Goal: Transaction & Acquisition: Download file/media

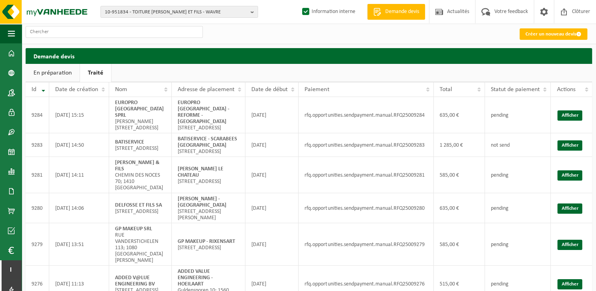
click at [145, 73] on ul "En préparation Traité" at bounding box center [309, 73] width 567 height 18
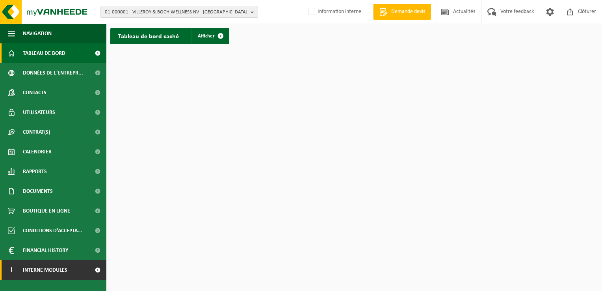
click at [77, 271] on link "I Interne modules" at bounding box center [53, 270] width 106 height 20
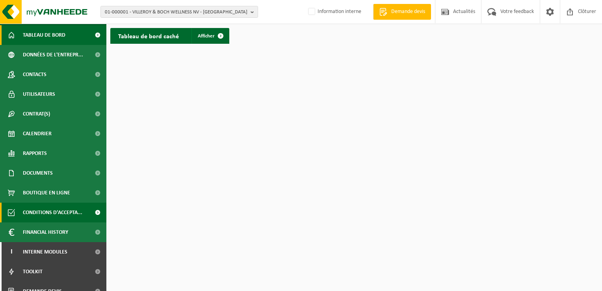
scroll to position [28, 0]
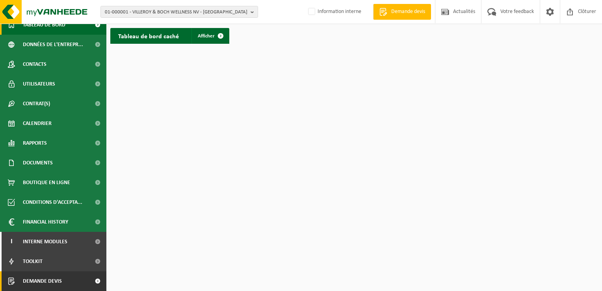
click at [49, 277] on span "Demande devis" at bounding box center [42, 281] width 39 height 20
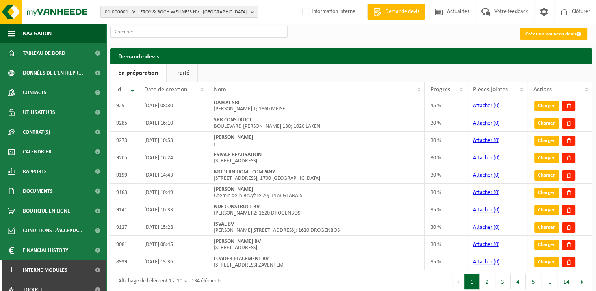
click at [180, 72] on link "Traité" at bounding box center [182, 73] width 31 height 18
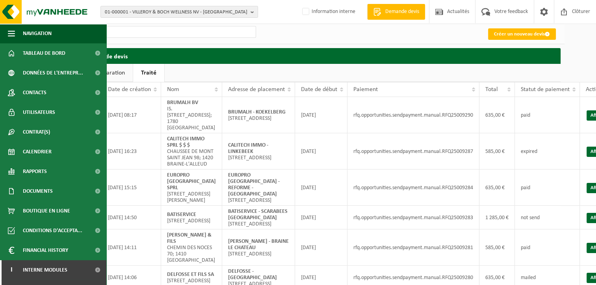
scroll to position [0, 47]
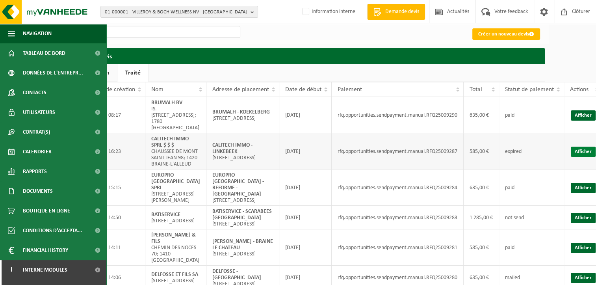
click at [572, 155] on link "Afficher" at bounding box center [583, 152] width 25 height 10
click at [579, 114] on link "Afficher" at bounding box center [583, 115] width 25 height 10
click at [289, 72] on ul "En préparation Traité" at bounding box center [304, 73] width 482 height 18
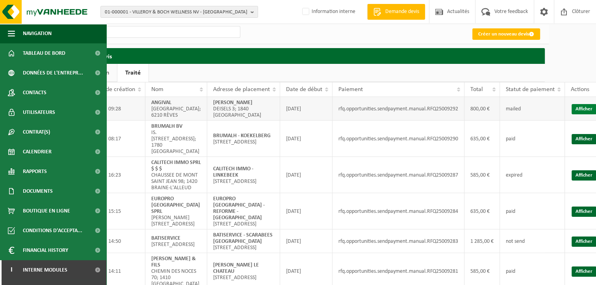
click at [572, 108] on link "Afficher" at bounding box center [584, 109] width 25 height 10
click at [153, 12] on span "01-000001 - VILLEROY & BOCH WELLNESS NV - ROESELARE" at bounding box center [176, 12] width 143 height 12
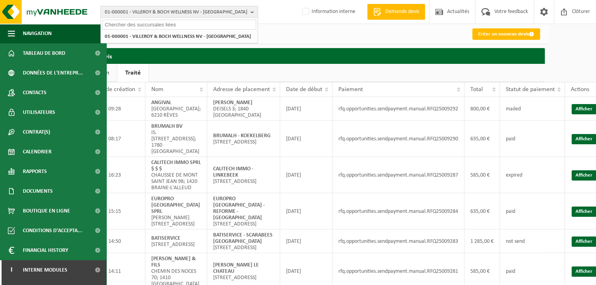
paste input "*sweet*hellas*"
drag, startPoint x: 142, startPoint y: 24, endPoint x: 136, endPoint y: 24, distance: 6.0
click at [136, 24] on input "*sweet*hellas*" at bounding box center [179, 25] width 154 height 10
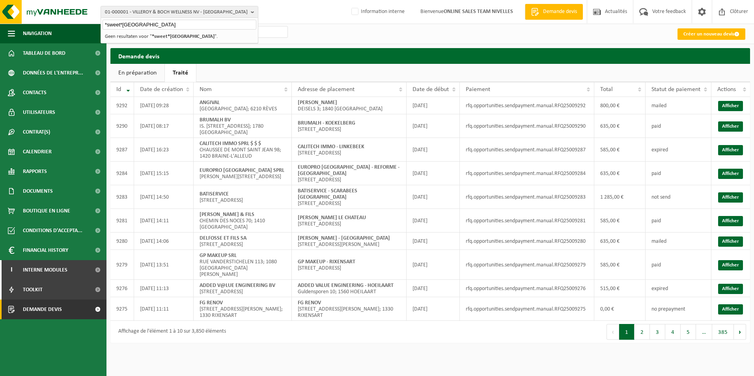
click at [122, 22] on input "*sweet*hellas" at bounding box center [179, 25] width 154 height 10
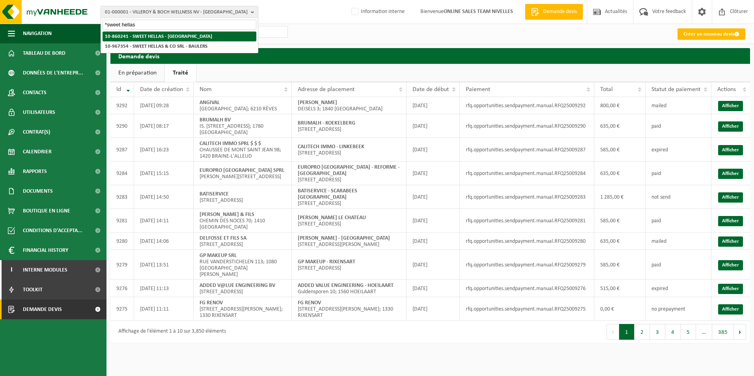
type input "*sweet hellas"
click at [145, 37] on strong "10-860241 - SWEET HELLAS - [GEOGRAPHIC_DATA]" at bounding box center [158, 36] width 107 height 5
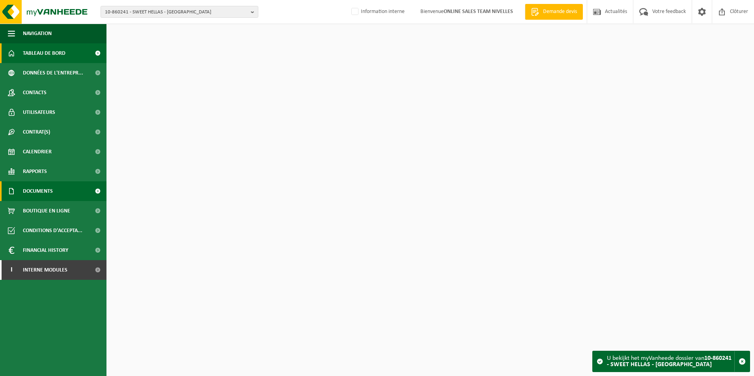
click at [59, 194] on link "Documents" at bounding box center [53, 191] width 106 height 20
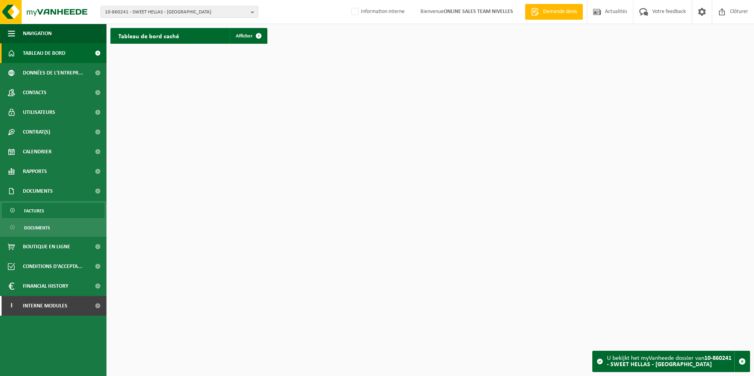
click at [28, 214] on span "Factures" at bounding box center [34, 210] width 20 height 15
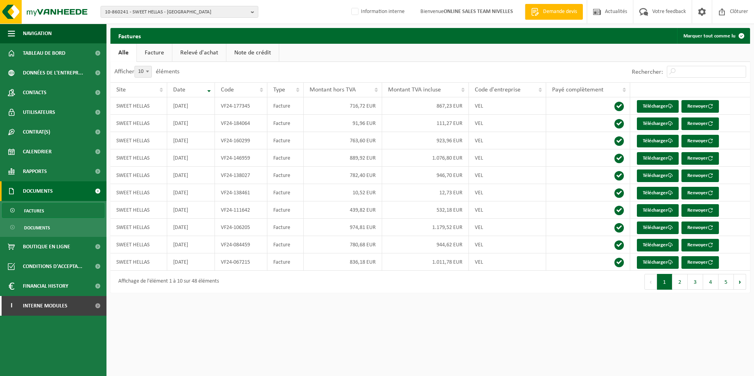
click at [151, 54] on link "Facture" at bounding box center [154, 53] width 35 height 18
click at [693, 285] on button "2" at bounding box center [694, 282] width 15 height 16
click at [685, 279] on button "1" at bounding box center [679, 282] width 15 height 16
click at [663, 192] on link "Télécharger" at bounding box center [658, 193] width 42 height 13
click at [696, 281] on button "2" at bounding box center [694, 282] width 15 height 16
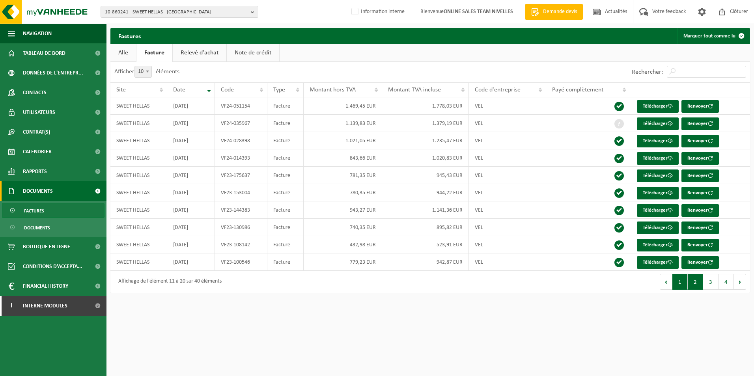
click at [681, 283] on button "1" at bounding box center [679, 282] width 15 height 16
click at [697, 281] on button "2" at bounding box center [694, 282] width 15 height 16
click at [680, 282] on button "1" at bounding box center [679, 282] width 15 height 16
click at [199, 12] on span "10-860241 - SWEET HELLAS - NIVELLES" at bounding box center [176, 12] width 143 height 12
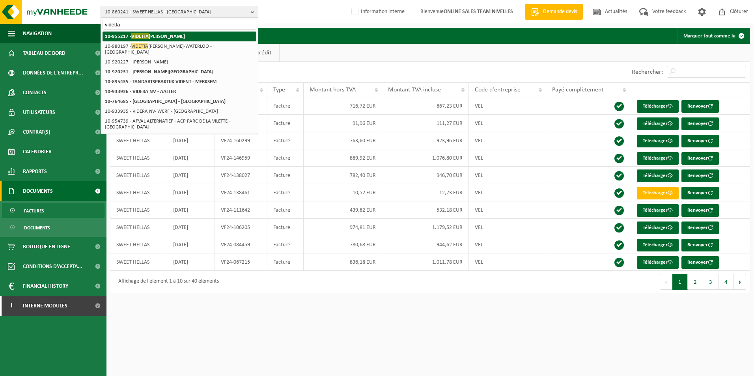
type input "videtta"
click at [166, 38] on strong "10-955217 - VIDETTA CORRADO - NIVELLES" at bounding box center [145, 36] width 80 height 6
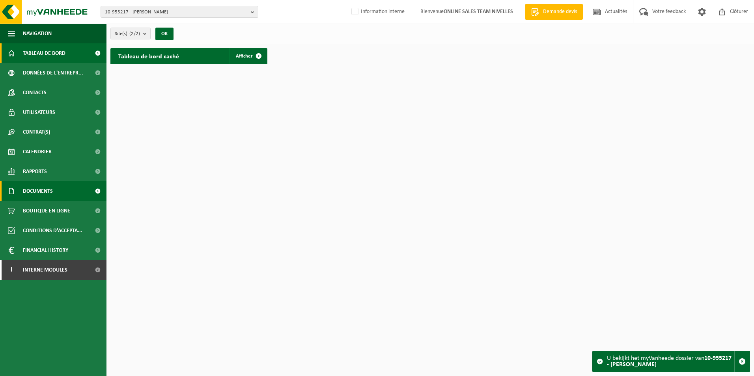
click at [37, 190] on span "Documents" at bounding box center [38, 191] width 30 height 20
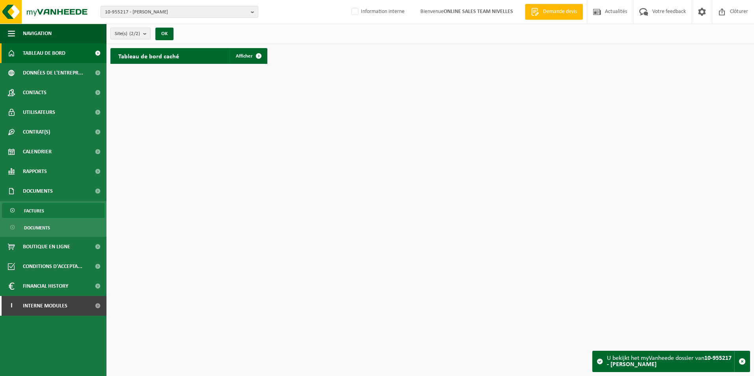
click at [32, 214] on span "Factures" at bounding box center [34, 210] width 20 height 15
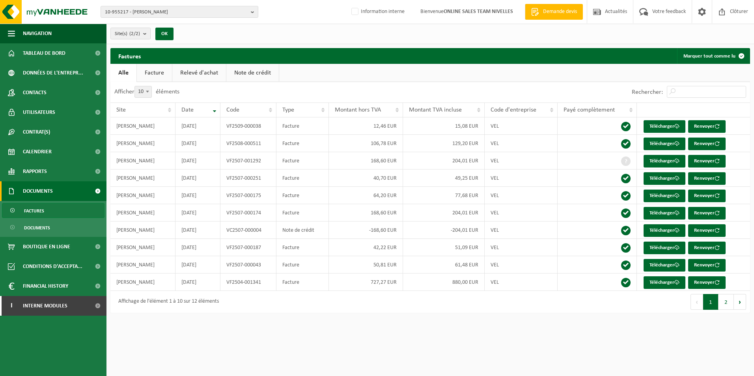
click at [148, 72] on link "Facture" at bounding box center [154, 73] width 35 height 18
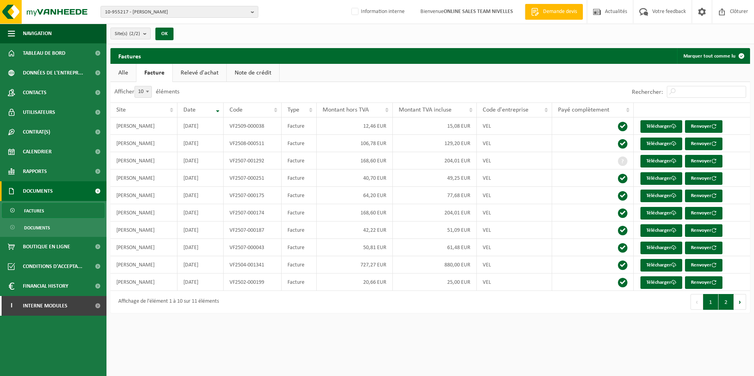
click at [724, 302] on button "2" at bounding box center [725, 302] width 15 height 16
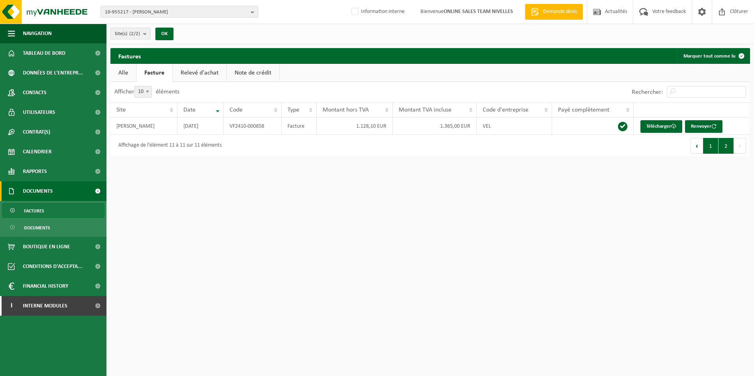
click at [713, 144] on button "1" at bounding box center [710, 146] width 15 height 16
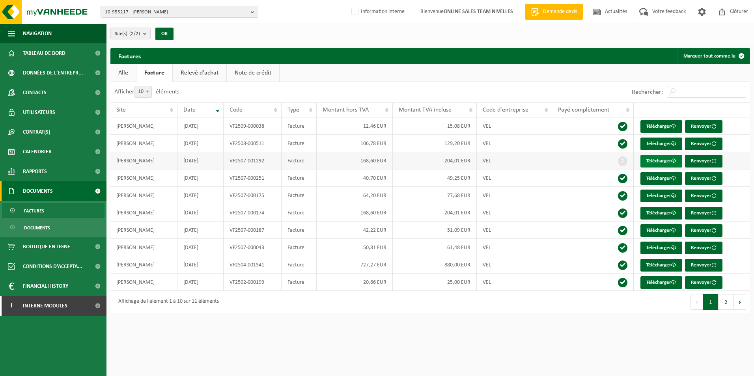
click at [663, 159] on link "Télécharger" at bounding box center [661, 161] width 42 height 13
